Goal: Transaction & Acquisition: Book appointment/travel/reservation

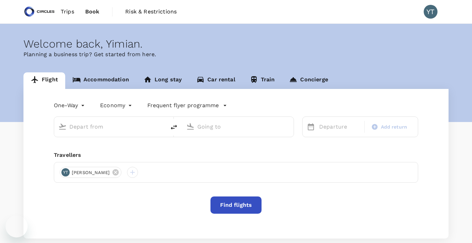
type input "Singapore Changi (SIN)"
type input "Soekarno-Hatta Intl (CGK)"
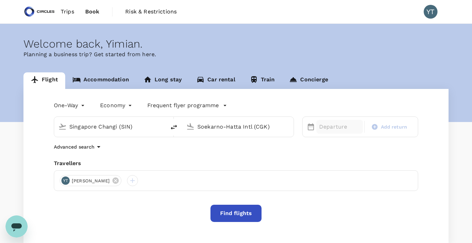
click at [334, 127] on p "Departure" at bounding box center [339, 127] width 41 height 8
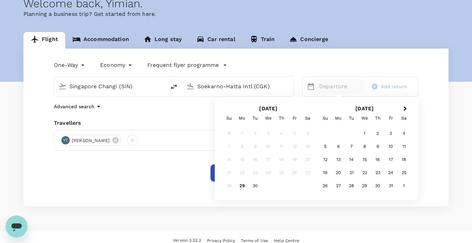
scroll to position [43, 0]
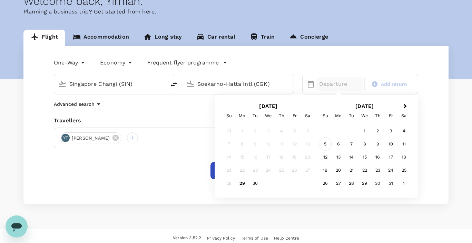
click at [325, 144] on div "5" at bounding box center [325, 144] width 13 height 13
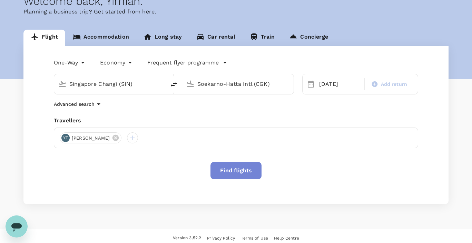
click at [246, 172] on button "Find flights" at bounding box center [236, 170] width 51 height 17
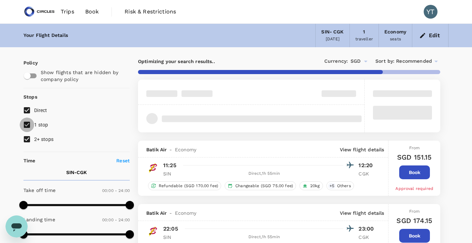
click at [27, 126] on input "1 stop" at bounding box center [27, 125] width 15 height 15
checkbox input "false"
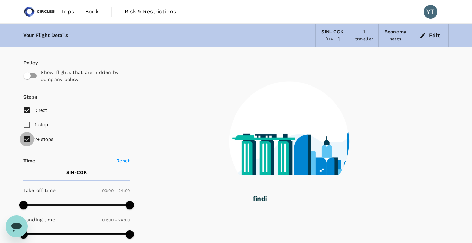
click at [28, 141] on input "2+ stops" at bounding box center [27, 139] width 15 height 15
checkbox input "false"
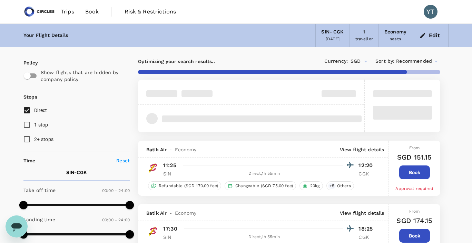
click at [437, 61] on icon at bounding box center [436, 62] width 3 height 2
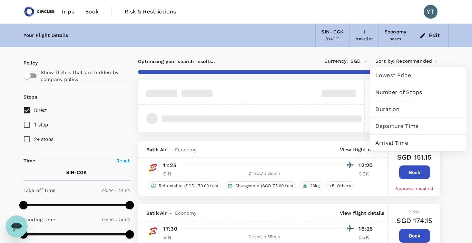
click at [426, 125] on span "Departure Time" at bounding box center [419, 126] width 86 height 8
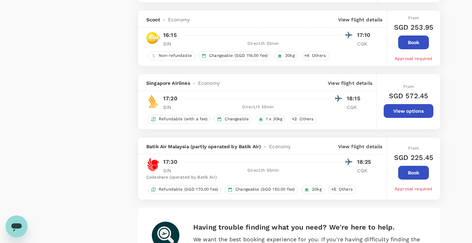
scroll to position [1260, 0]
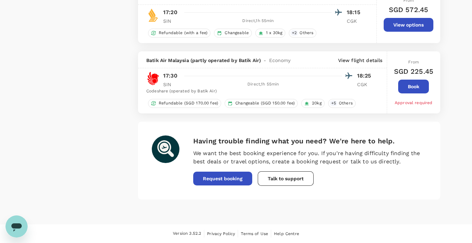
type input "1810"
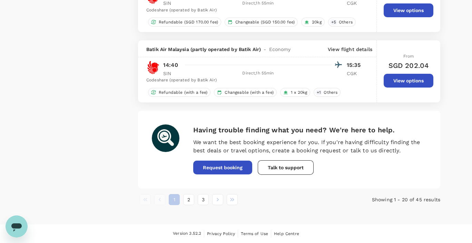
scroll to position [1245, 0]
click at [202, 200] on button "3" at bounding box center [203, 199] width 11 height 11
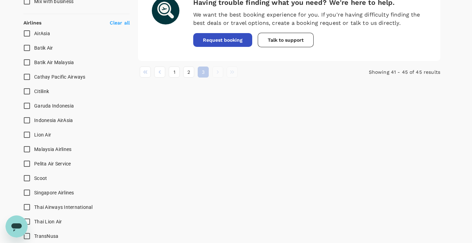
scroll to position [415, 0]
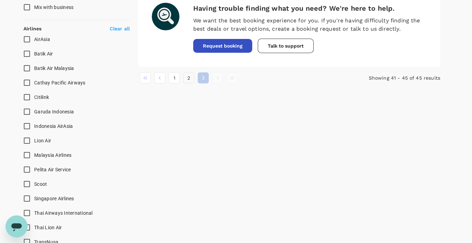
click at [189, 79] on button "2" at bounding box center [188, 78] width 11 height 11
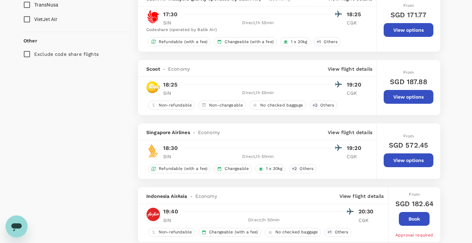
scroll to position [650, 0]
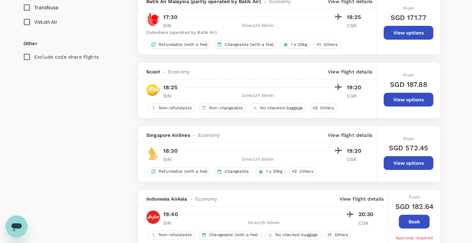
click at [417, 103] on button "View options" at bounding box center [409, 100] width 50 height 14
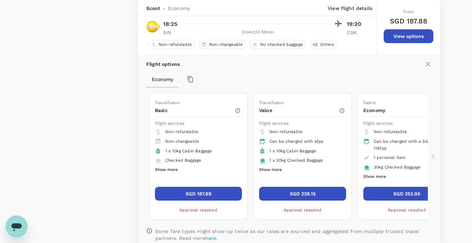
scroll to position [715, 0]
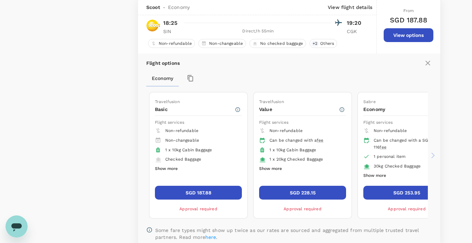
click at [186, 192] on button "SGD 187.88" at bounding box center [198, 193] width 87 height 14
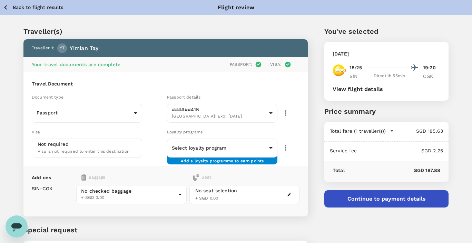
click at [287, 195] on button "button" at bounding box center [290, 195] width 8 height 8
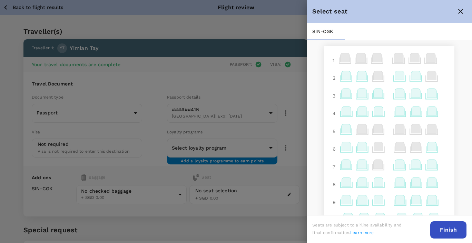
click at [399, 94] on icon at bounding box center [399, 93] width 9 height 9
click at [401, 114] on icon at bounding box center [400, 111] width 9 height 9
click at [434, 114] on icon at bounding box center [432, 111] width 9 height 9
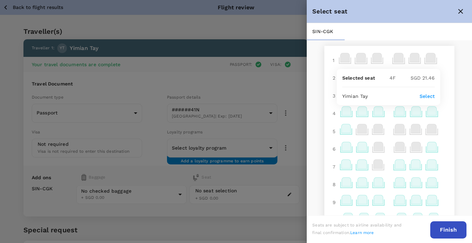
click at [399, 166] on icon at bounding box center [399, 164] width 9 height 9
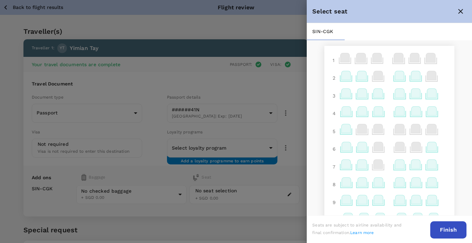
click at [400, 166] on icon at bounding box center [399, 164] width 9 height 9
click at [460, 150] on p "Select" at bounding box center [459, 150] width 15 height 7
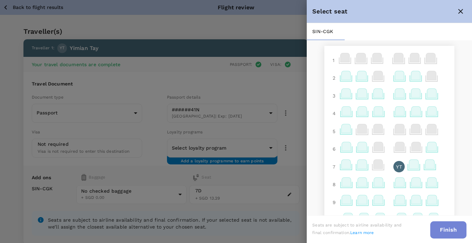
click at [454, 229] on button "Finish" at bounding box center [449, 230] width 36 height 17
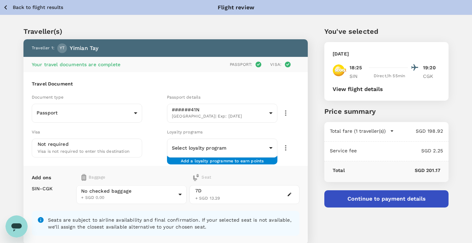
click at [400, 198] on button "Continue to payment details" at bounding box center [387, 199] width 124 height 17
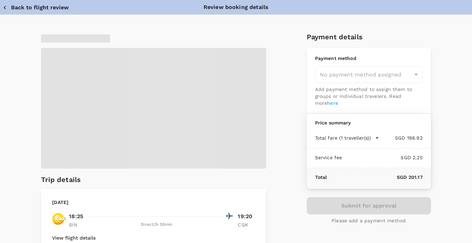
type input "9cb7bd09-647a-4334-94d9-122ca4480a85"
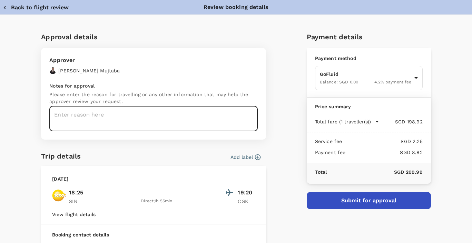
click at [228, 125] on textarea at bounding box center [153, 118] width 209 height 25
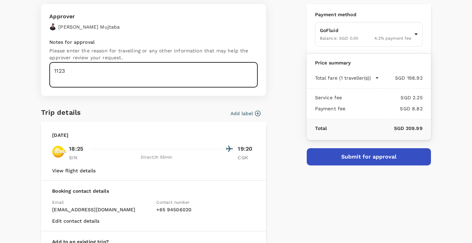
scroll to position [118, 0]
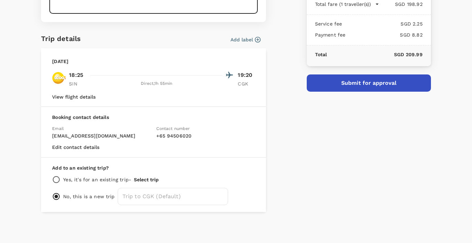
type textarea "1123"
click at [365, 82] on button "Submit for approval" at bounding box center [369, 83] width 124 height 17
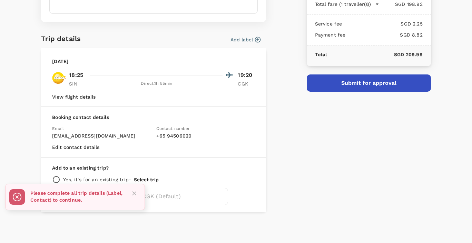
click at [296, 121] on div "Approval details Approver Hassan Mujtaba Notes for approval Please enter the re…" at bounding box center [233, 60] width 395 height 304
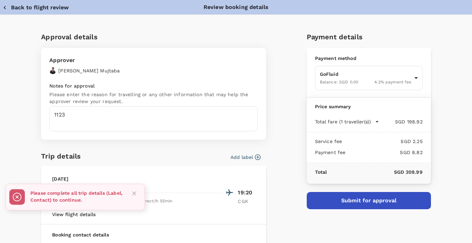
click at [252, 161] on div "Trip details Add label" at bounding box center [148, 153] width 225 height 17
click at [253, 158] on button "Add label" at bounding box center [246, 157] width 30 height 7
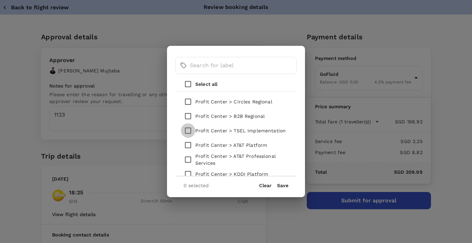
click at [189, 131] on input "checkbox" at bounding box center [188, 131] width 15 height 15
checkbox input "true"
click at [285, 184] on button "Save" at bounding box center [282, 186] width 11 height 6
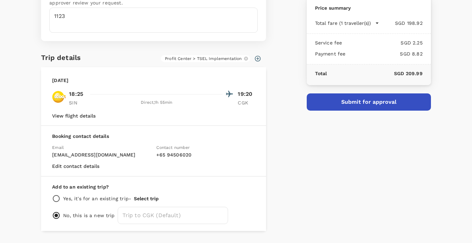
scroll to position [118, 0]
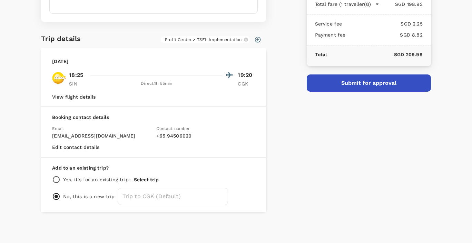
click at [363, 85] on button "Submit for approval" at bounding box center [369, 83] width 124 height 17
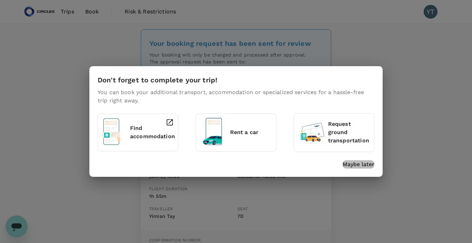
drag, startPoint x: 363, startPoint y: 163, endPoint x: 282, endPoint y: 113, distance: 95.7
click at [363, 162] on p "Maybe later" at bounding box center [359, 165] width 32 height 8
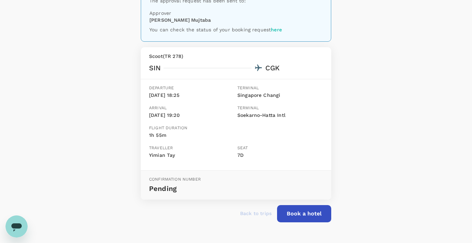
scroll to position [80, 0]
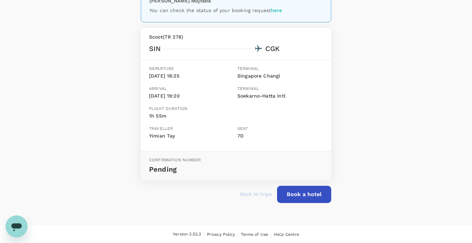
click at [302, 194] on button "Book a hotel" at bounding box center [304, 194] width 54 height 17
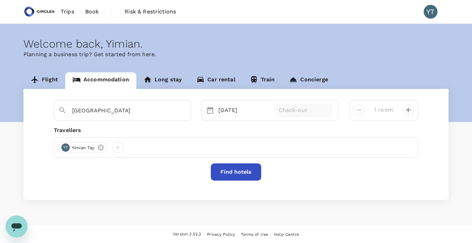
click at [291, 111] on p "Check-out" at bounding box center [305, 110] width 52 height 8
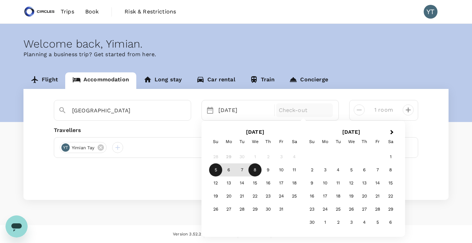
click at [257, 172] on div "8" at bounding box center [255, 170] width 13 height 13
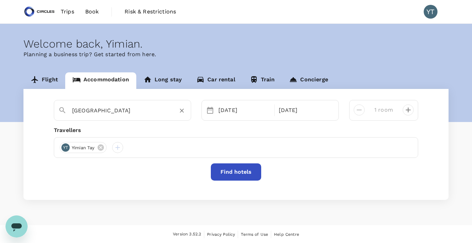
click at [114, 113] on input "Jakarta" at bounding box center [119, 110] width 95 height 11
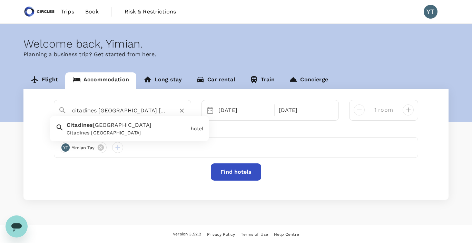
click at [147, 109] on input "citadines sudirman jakarta" at bounding box center [119, 110] width 95 height 11
type input "Jakarta"
click at [250, 175] on button "Find hotels" at bounding box center [236, 172] width 50 height 17
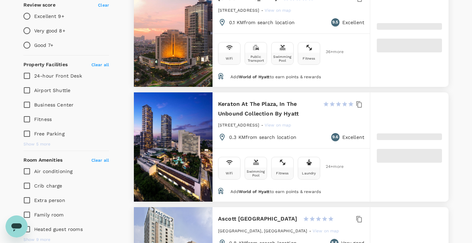
type input "500"
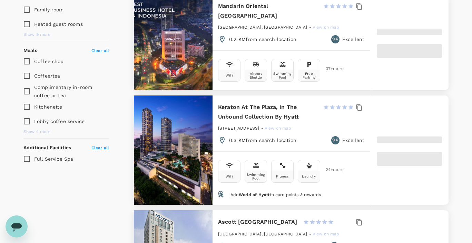
scroll to position [342, 0]
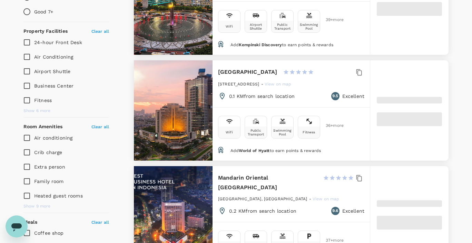
type input "7.45"
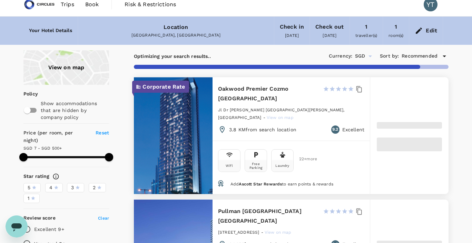
scroll to position [10, 0]
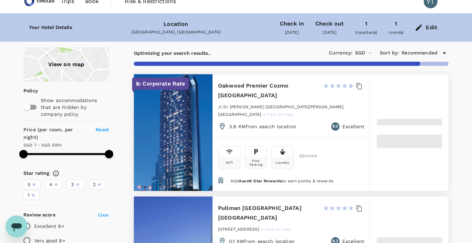
click at [71, 69] on div "View on map" at bounding box center [66, 64] width 86 height 35
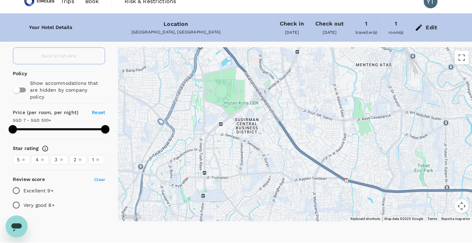
drag, startPoint x: 252, startPoint y: 146, endPoint x: 277, endPoint y: 136, distance: 26.9
click at [278, 140] on div at bounding box center [295, 134] width 354 height 174
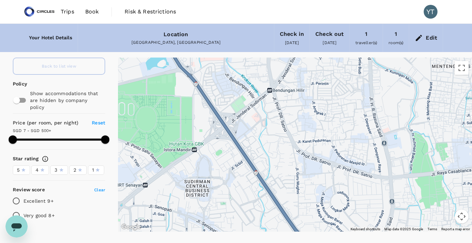
drag, startPoint x: 361, startPoint y: 105, endPoint x: 299, endPoint y: 157, distance: 80.8
click at [313, 172] on div at bounding box center [295, 145] width 354 height 174
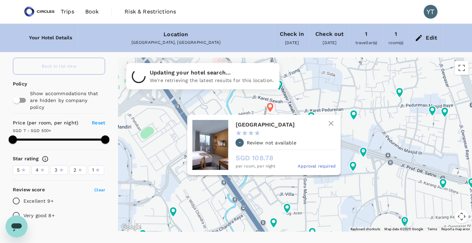
type input "499.26"
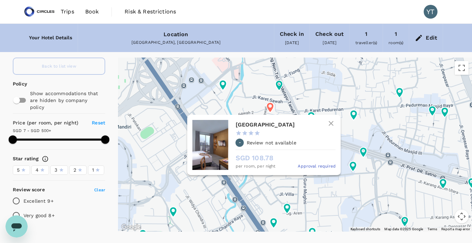
click at [272, 109] on icon at bounding box center [270, 108] width 7 height 10
click at [266, 125] on h6 "Citadines Sudirman Jakarta" at bounding box center [283, 125] width 95 height 10
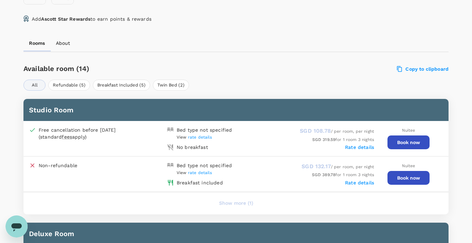
scroll to position [287, 0]
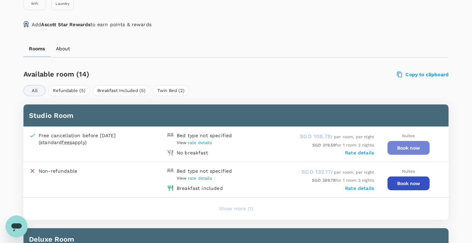
click at [413, 147] on button "Book now" at bounding box center [409, 148] width 42 height 14
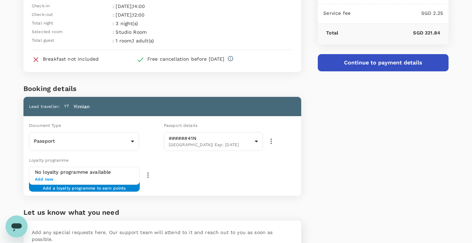
scroll to position [64, 0]
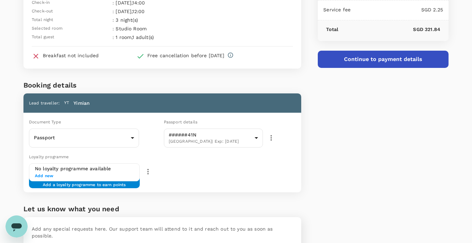
click at [119, 177] on span "Add new" at bounding box center [84, 176] width 99 height 7
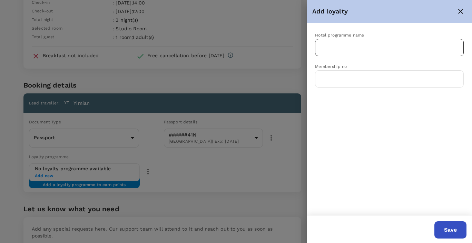
click at [374, 47] on input "text" at bounding box center [384, 47] width 132 height 13
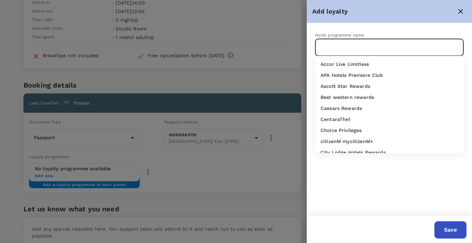
click at [356, 88] on p "Ascott Star Rewards" at bounding box center [346, 86] width 50 height 7
type input "Ascott Star Rewards"
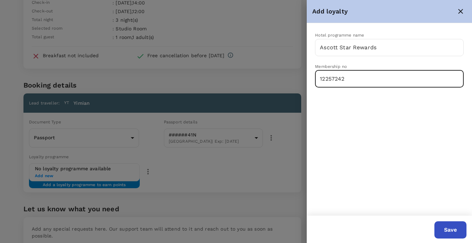
type input "12257242"
click at [447, 231] on button "Save" at bounding box center [451, 230] width 32 height 17
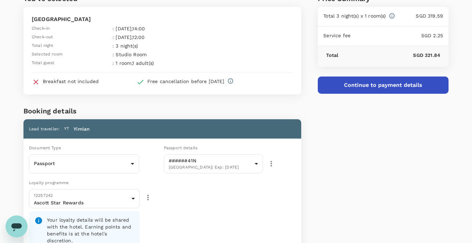
scroll to position [0, 0]
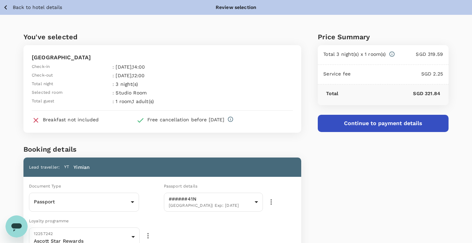
click at [374, 124] on button "Continue to payment details" at bounding box center [383, 123] width 131 height 17
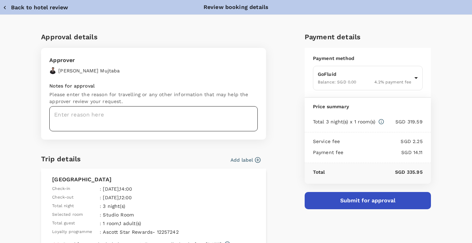
click at [213, 117] on textarea at bounding box center [153, 118] width 209 height 25
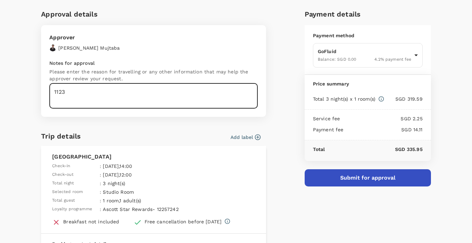
scroll to position [28, 0]
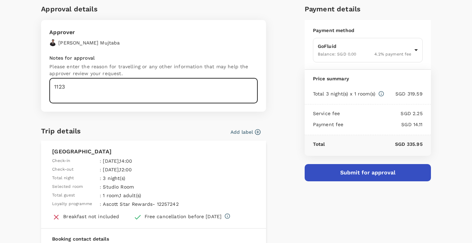
type textarea "1123"
click at [249, 132] on button "Add label" at bounding box center [246, 132] width 30 height 7
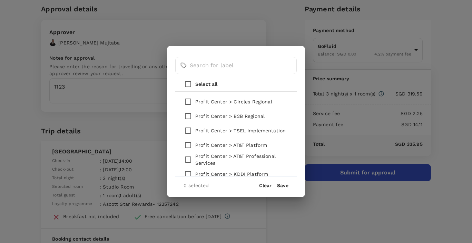
click at [240, 132] on p "Profit Center > TSEL Implementation" at bounding box center [240, 130] width 90 height 7
click at [187, 131] on input "checkbox" at bounding box center [188, 131] width 15 height 15
checkbox input "true"
click at [285, 187] on button "Save" at bounding box center [282, 186] width 11 height 6
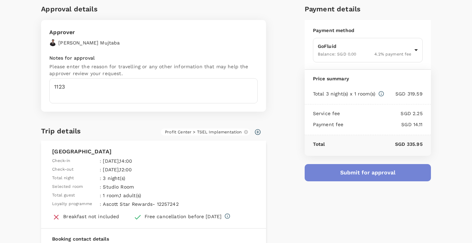
click at [332, 176] on button "Submit for approval" at bounding box center [368, 172] width 126 height 17
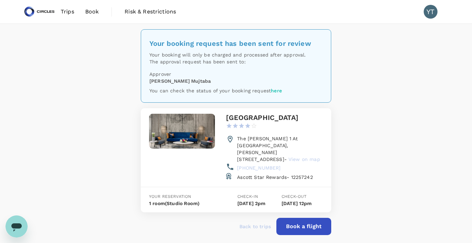
click at [367, 162] on div "Your booking request has been sent for review Your booking will only be charged…" at bounding box center [236, 141] width 472 height 234
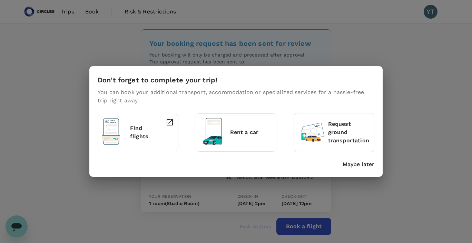
click at [306, 226] on div "Don't forget to complete your trip! You can book your additional transport, acc…" at bounding box center [236, 121] width 472 height 243
click at [310, 227] on div "Don't forget to complete your trip! You can book your additional transport, acc…" at bounding box center [236, 121] width 472 height 243
click at [364, 165] on p "Maybe later" at bounding box center [359, 165] width 32 height 8
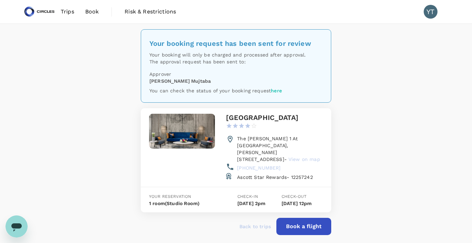
click at [308, 224] on button "Book a flight" at bounding box center [304, 226] width 55 height 17
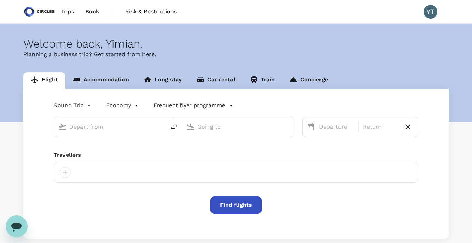
type input "oneway"
type input "Singapore Changi (SIN)"
type input "Soekarno-Hatta Intl (CGK)"
type input "Singapore Changi (SIN)"
type input "Soekarno-Hatta Intl (CGK)"
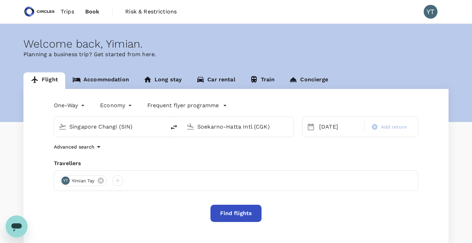
click at [174, 128] on icon "delete" at bounding box center [174, 127] width 8 height 8
type input "Soekarno-Hatta Intl (CGK)"
type input "Singapore Changi (SIN)"
click at [337, 130] on div "05 Oct" at bounding box center [340, 127] width 47 height 14
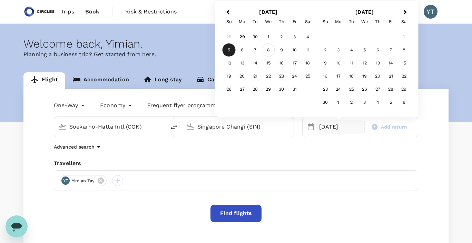
click at [267, 50] on div "8" at bounding box center [268, 50] width 13 height 13
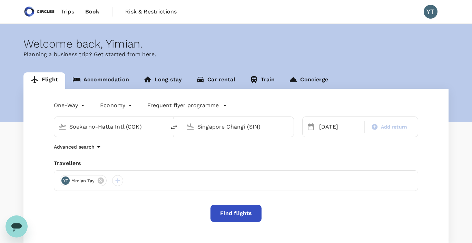
click at [223, 213] on button "Find flights" at bounding box center [236, 213] width 51 height 17
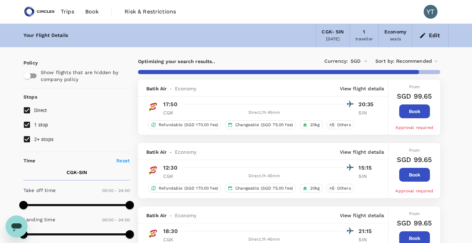
type input "1705"
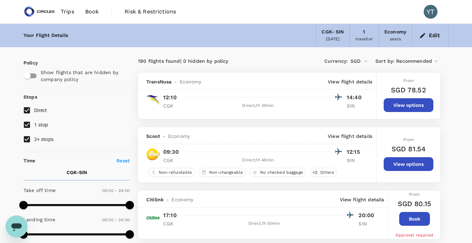
click at [28, 124] on input "1 stop" at bounding box center [27, 125] width 15 height 15
checkbox input "false"
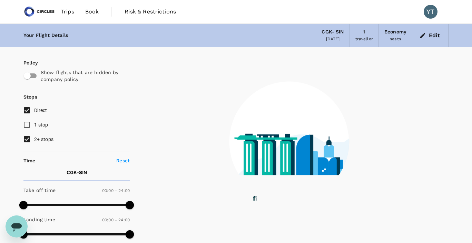
click at [28, 139] on input "2+ stops" at bounding box center [27, 139] width 15 height 15
checkbox input "false"
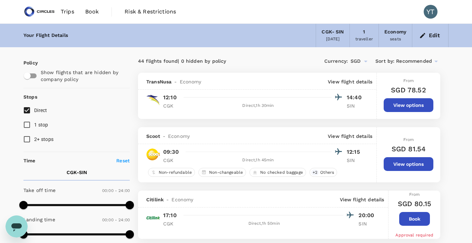
click at [437, 60] on icon at bounding box center [436, 61] width 8 height 8
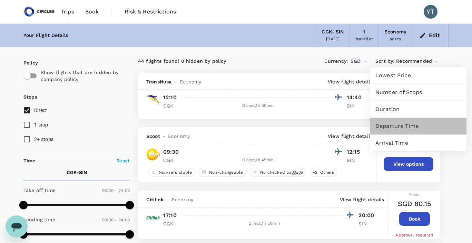
click at [405, 127] on span "Departure Time" at bounding box center [419, 126] width 86 height 8
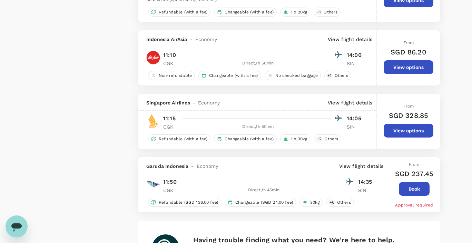
scroll to position [1245, 0]
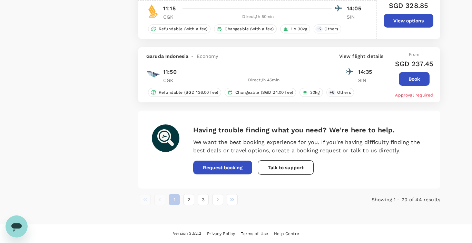
click at [203, 198] on button "3" at bounding box center [203, 199] width 11 height 11
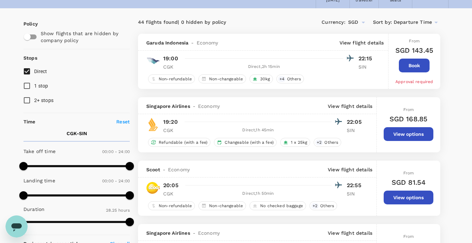
scroll to position [33, 0]
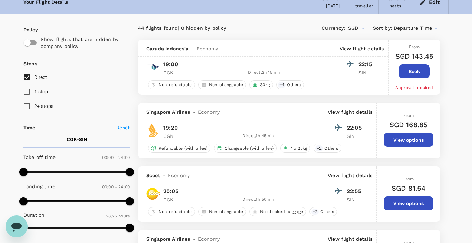
click at [403, 139] on button "View options" at bounding box center [409, 140] width 50 height 14
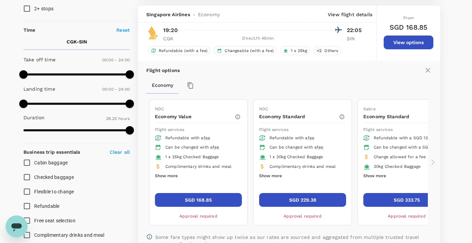
scroll to position [136, 0]
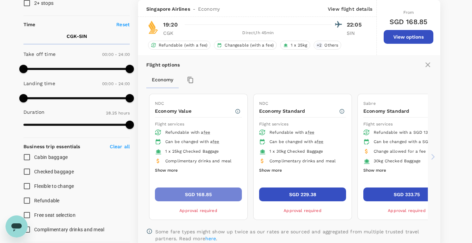
click at [216, 194] on button "SGD 168.85" at bounding box center [198, 195] width 87 height 14
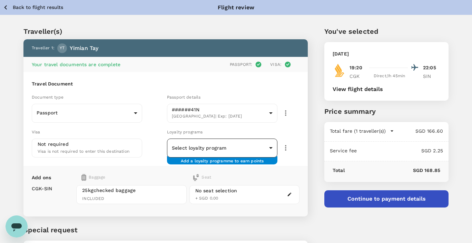
click at [256, 149] on body "Back to flight results Flight review Traveller(s) Traveller 1 : YT Yimian Tay Y…" at bounding box center [236, 152] width 472 height 305
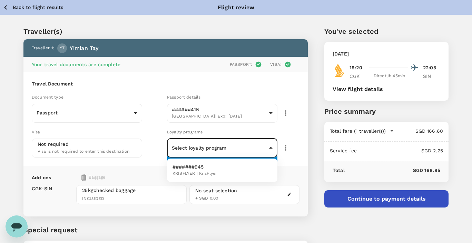
click at [241, 168] on li "#######945 KRISFLYER | KrisFlyer" at bounding box center [222, 171] width 111 height 18
type input "96f40e4f-ad10-470b-a1cb-86dcbb42dfc8"
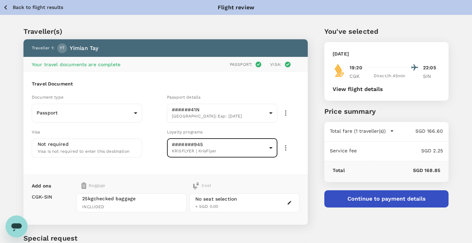
scroll to position [69, 0]
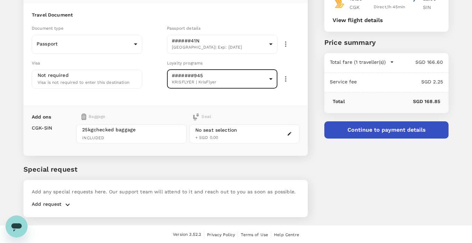
click at [402, 130] on button "Continue to payment details" at bounding box center [387, 130] width 124 height 17
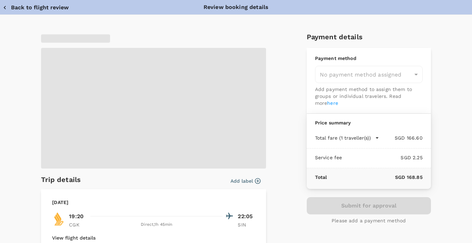
type input "9cb7bd09-647a-4334-94d9-122ca4480a85"
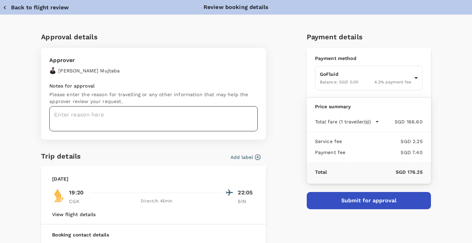
click at [214, 115] on textarea at bounding box center [153, 118] width 209 height 25
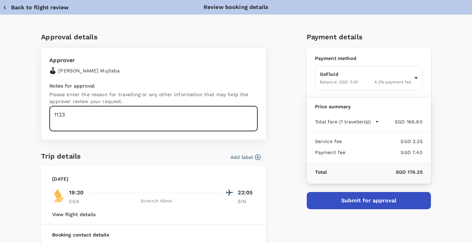
type textarea "1123"
click at [257, 157] on icon "button" at bounding box center [258, 157] width 7 height 7
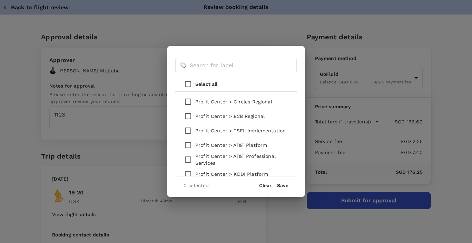
click at [188, 131] on input "checkbox" at bounding box center [188, 131] width 15 height 15
checkbox input "true"
click at [286, 185] on button "Save" at bounding box center [282, 186] width 11 height 6
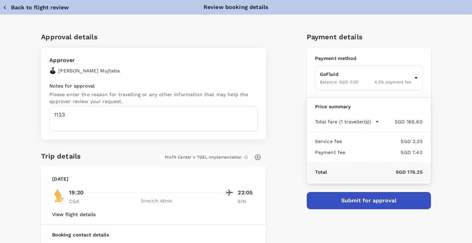
scroll to position [118, 0]
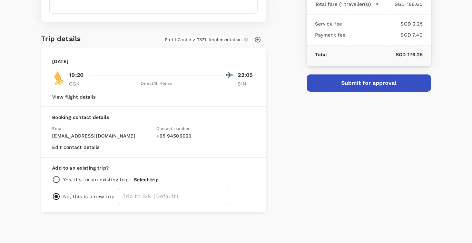
click at [355, 83] on button "Submit for approval" at bounding box center [369, 83] width 124 height 17
